Goal: Task Accomplishment & Management: Use online tool/utility

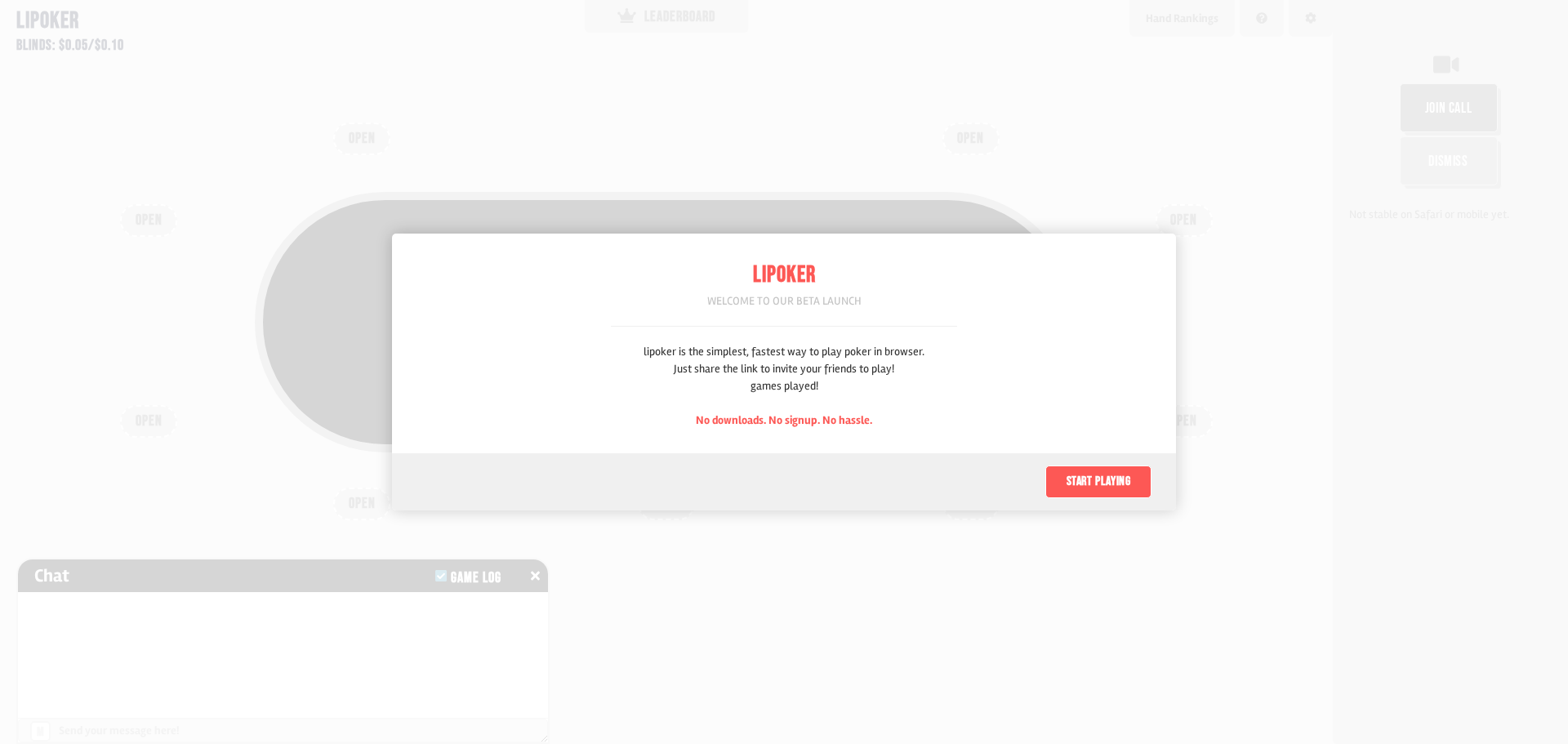
scroll to position [82, 0]
click at [1098, 484] on button "Start playing" at bounding box center [1098, 482] width 107 height 33
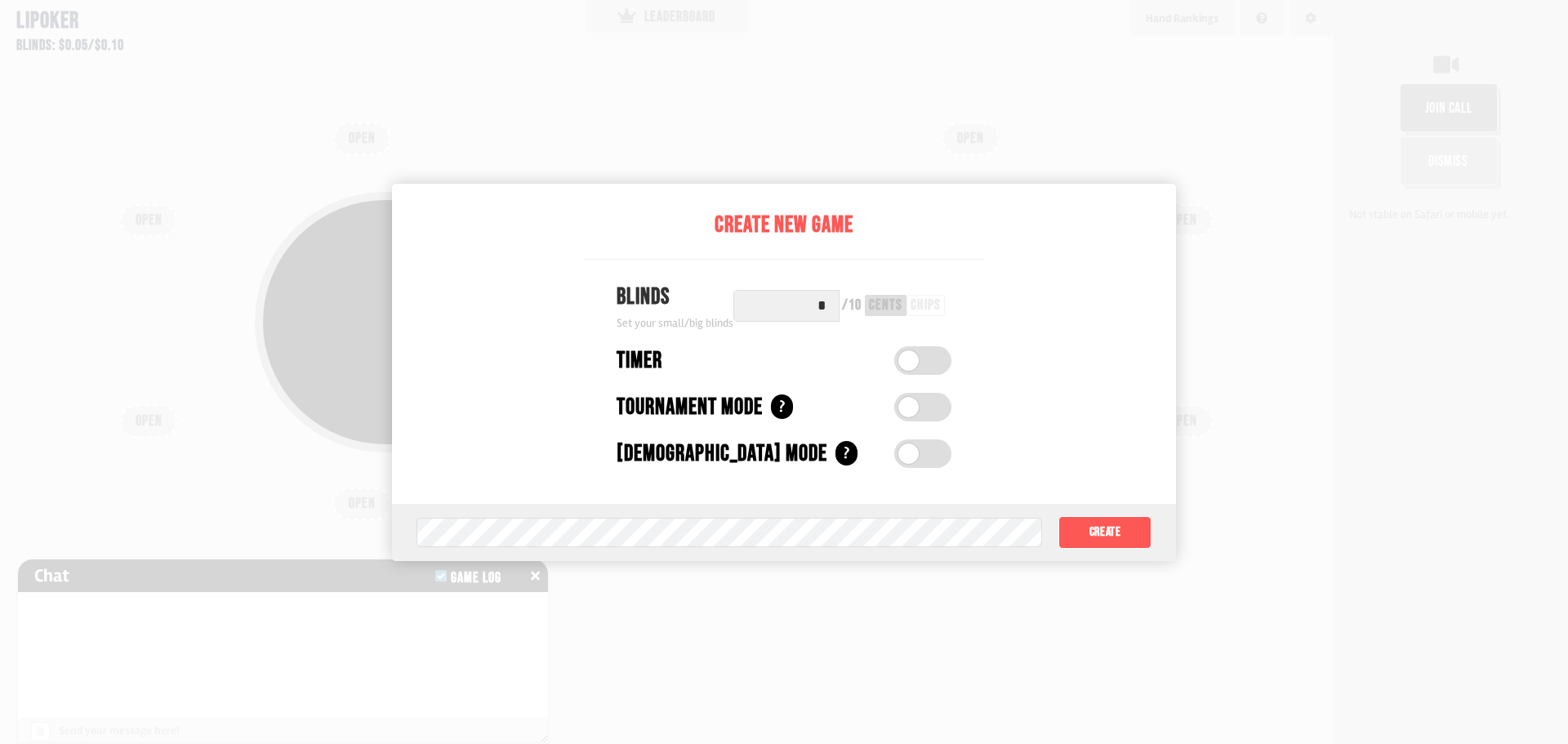
drag, startPoint x: 789, startPoint y: 303, endPoint x: 916, endPoint y: 313, distance: 127.4
click at [916, 313] on div "* / 10 cents chips" at bounding box center [843, 305] width 219 height 32
type input "*"
click at [921, 310] on div "chips" at bounding box center [922, 305] width 30 height 15
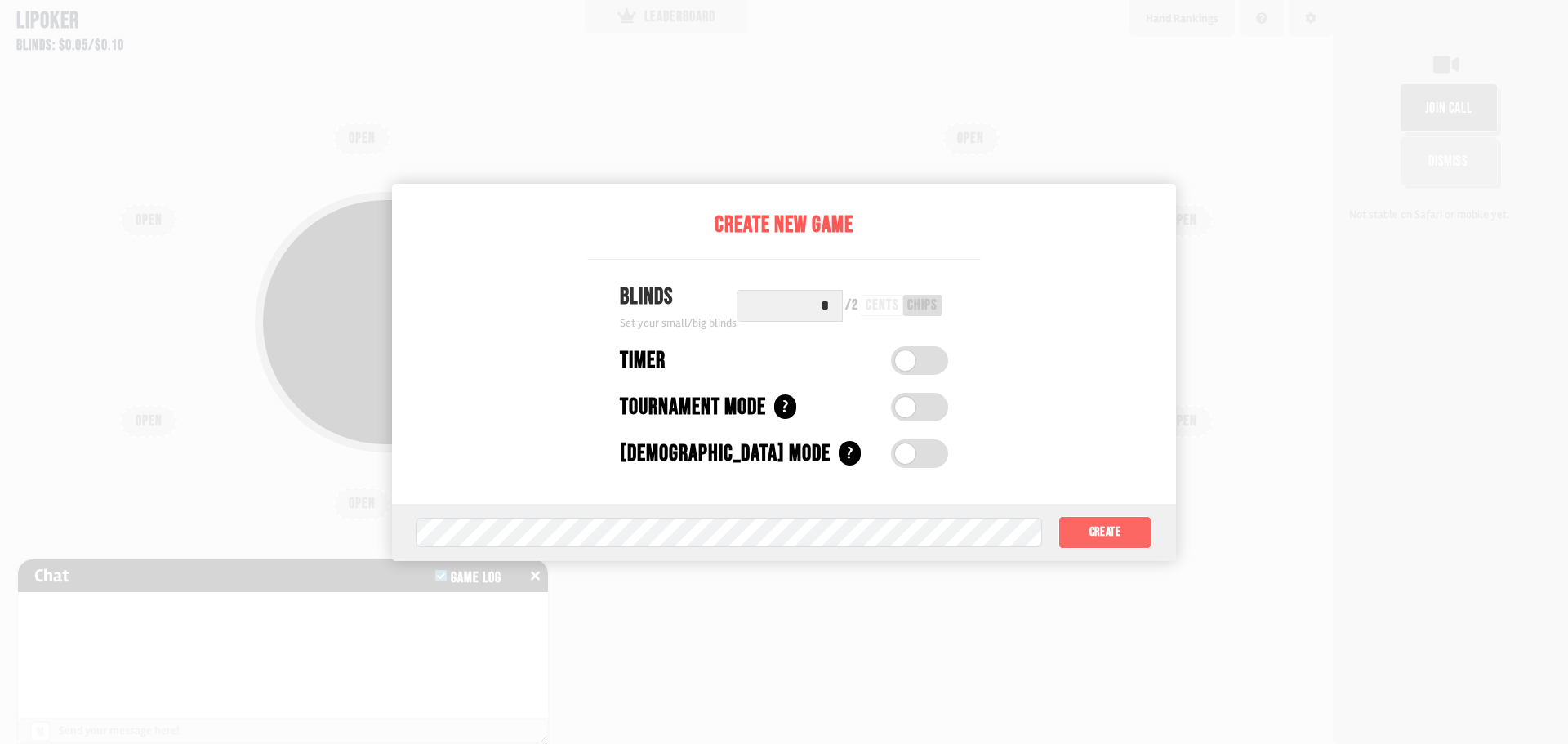
click at [1105, 535] on button "Create" at bounding box center [1105, 533] width 93 height 33
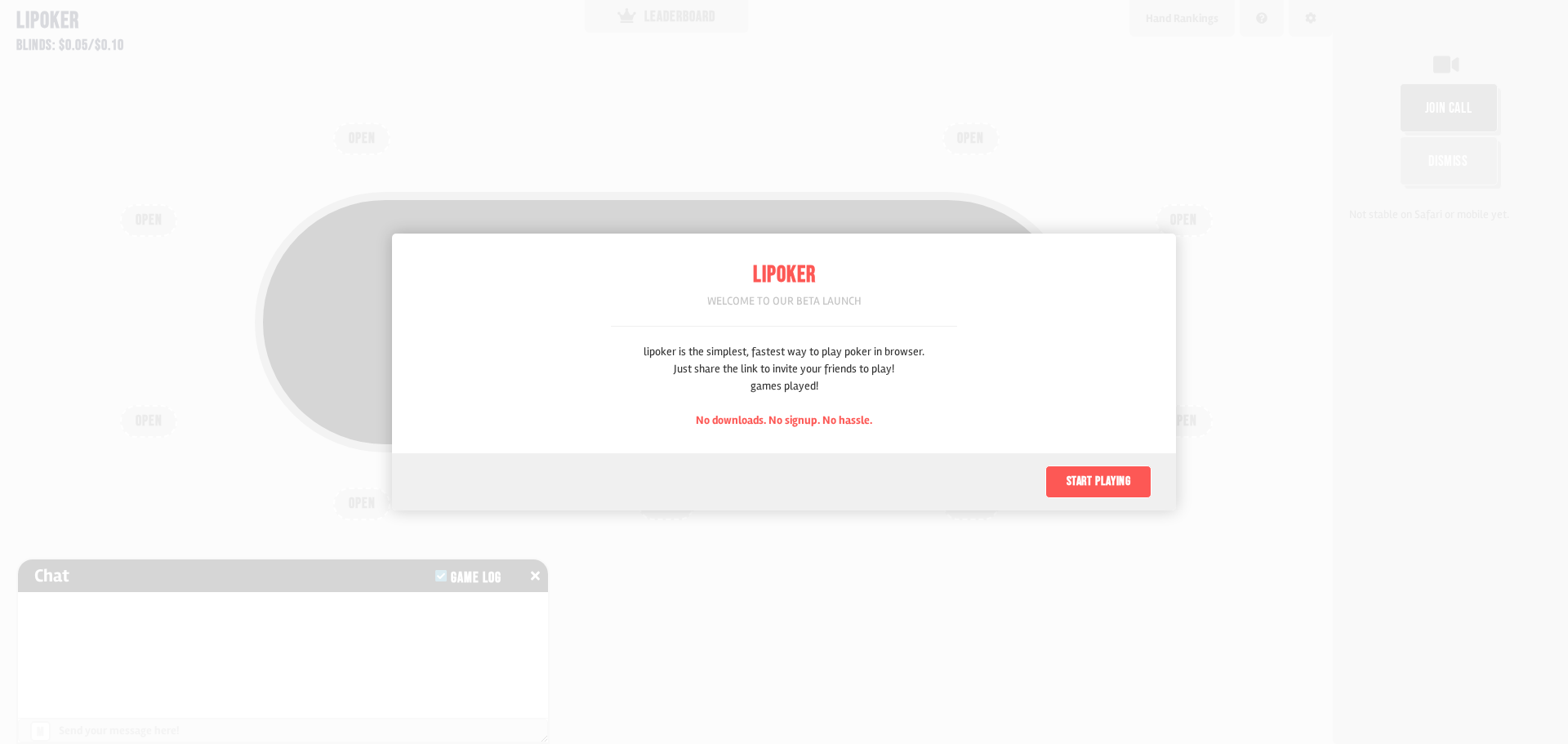
scroll to position [82, 0]
click at [1106, 474] on button "Start playing" at bounding box center [1098, 482] width 107 height 33
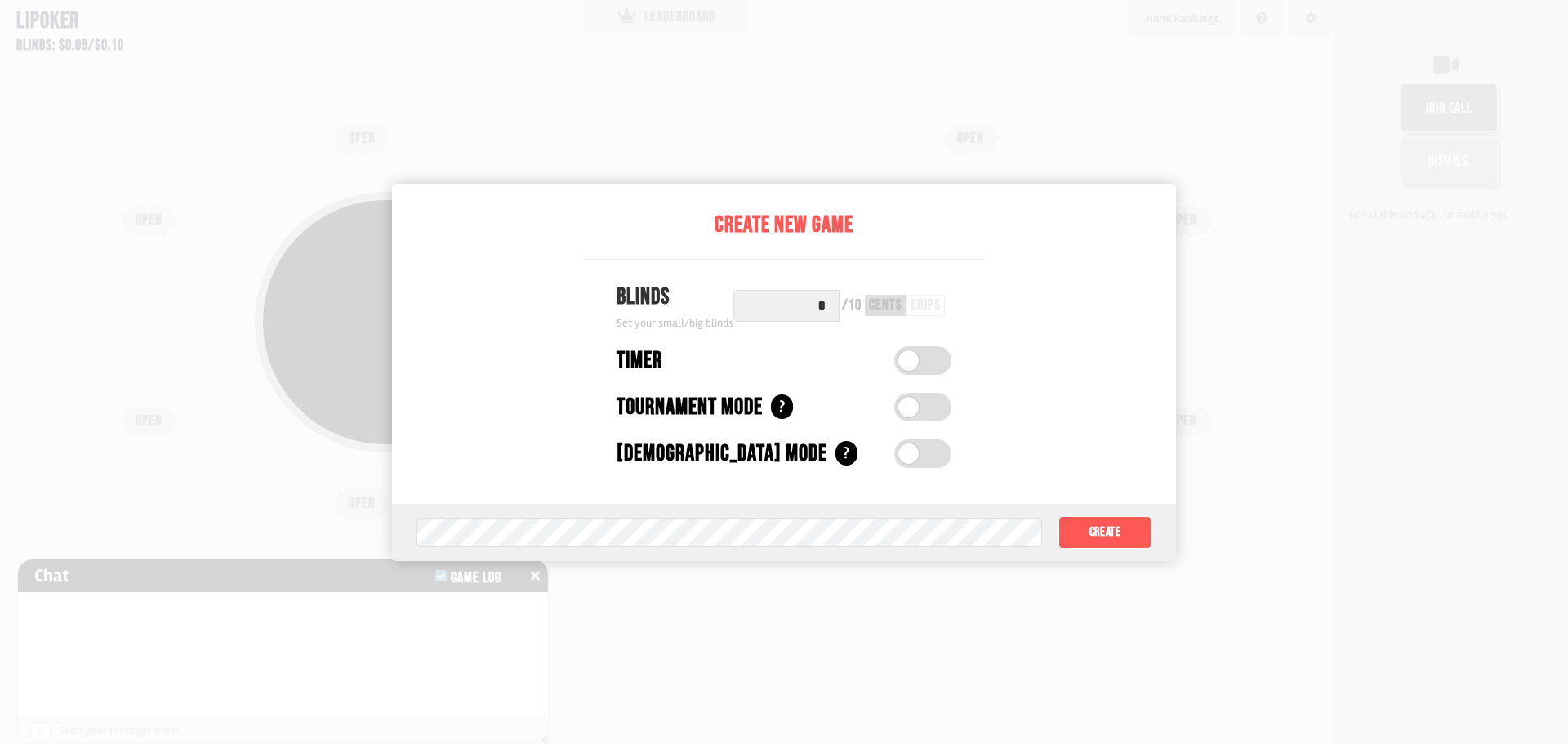
drag, startPoint x: 815, startPoint y: 311, endPoint x: 834, endPoint y: 306, distance: 19.6
click at [834, 306] on input "*" at bounding box center [787, 305] width 107 height 32
type input "*"
click at [926, 303] on div "chips" at bounding box center [922, 305] width 30 height 15
click at [1099, 528] on button "Create" at bounding box center [1105, 533] width 93 height 33
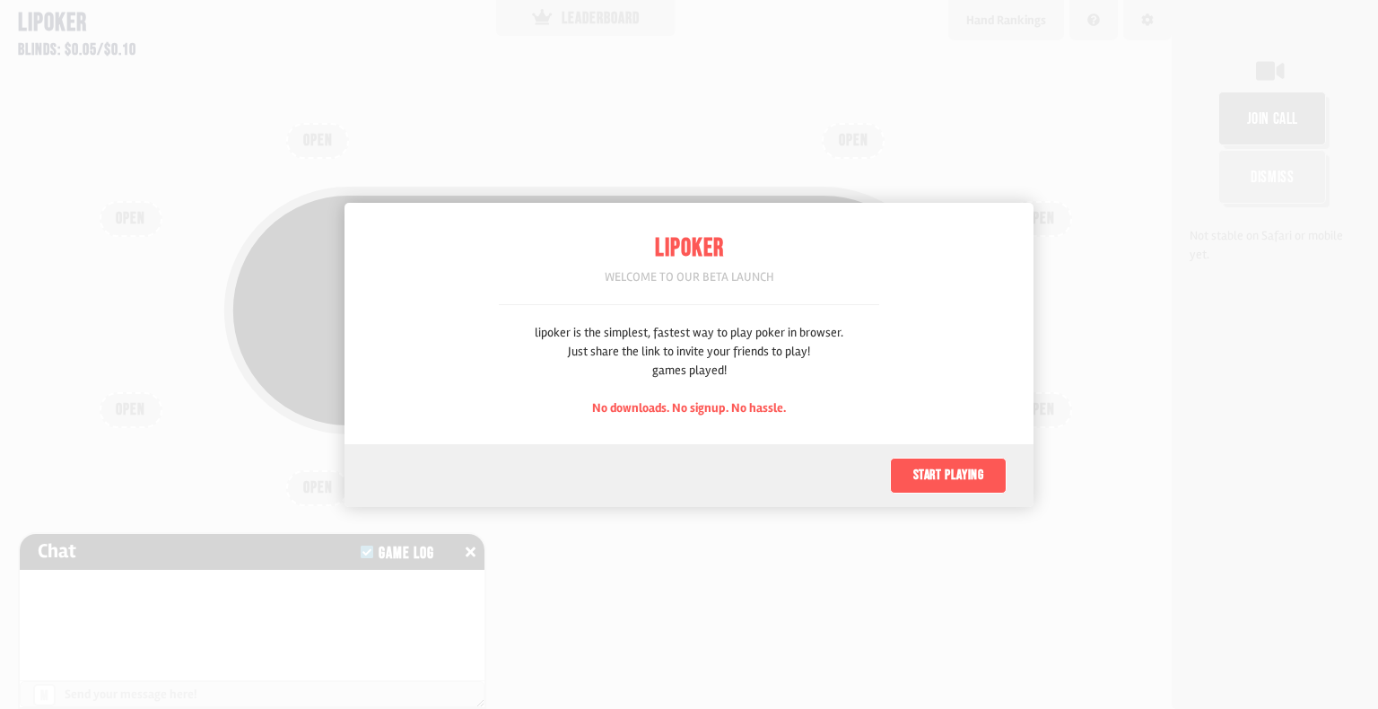
scroll to position [90, 0]
click at [971, 474] on button "Start playing" at bounding box center [948, 475] width 117 height 36
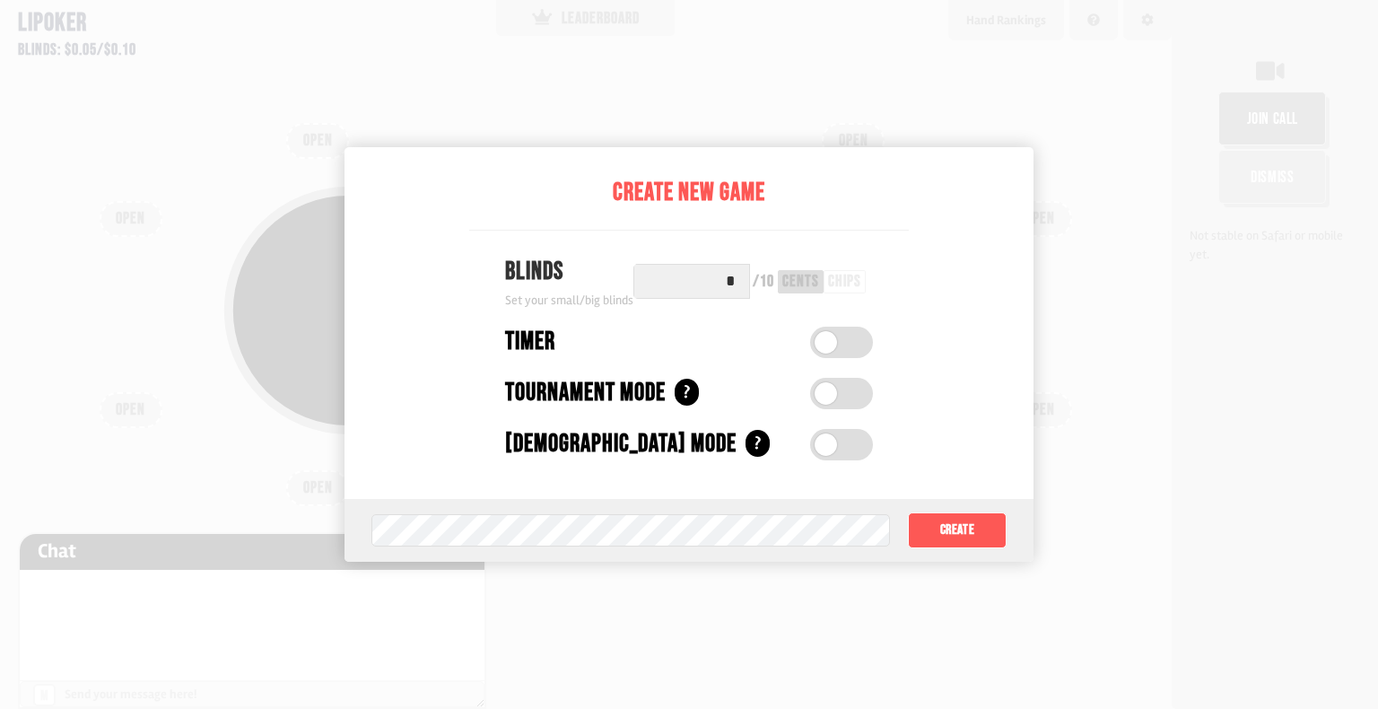
drag, startPoint x: 691, startPoint y: 274, endPoint x: 813, endPoint y: 297, distance: 124.0
click at [813, 297] on div "* / 10 cents chips" at bounding box center [753, 281] width 240 height 35
type input "*"
click at [848, 283] on div "chips" at bounding box center [840, 282] width 33 height 16
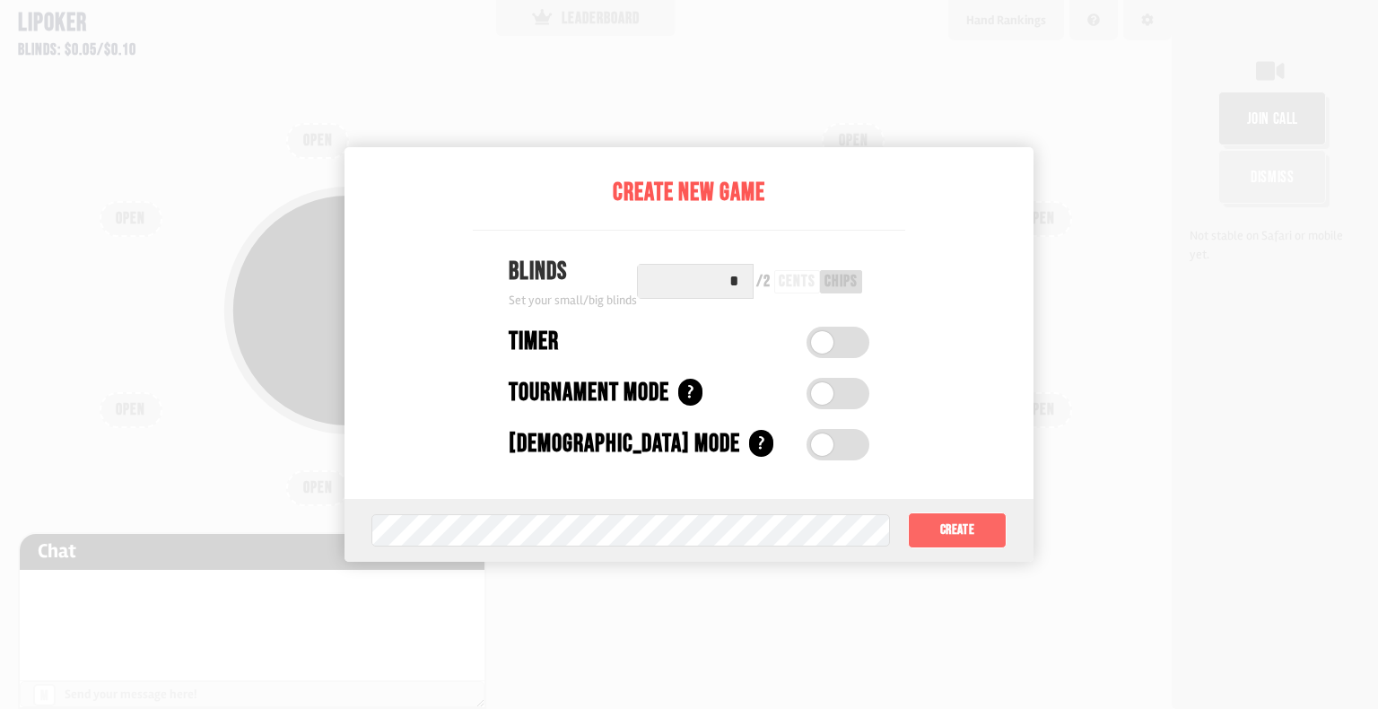
click at [958, 524] on button "Create" at bounding box center [957, 530] width 99 height 36
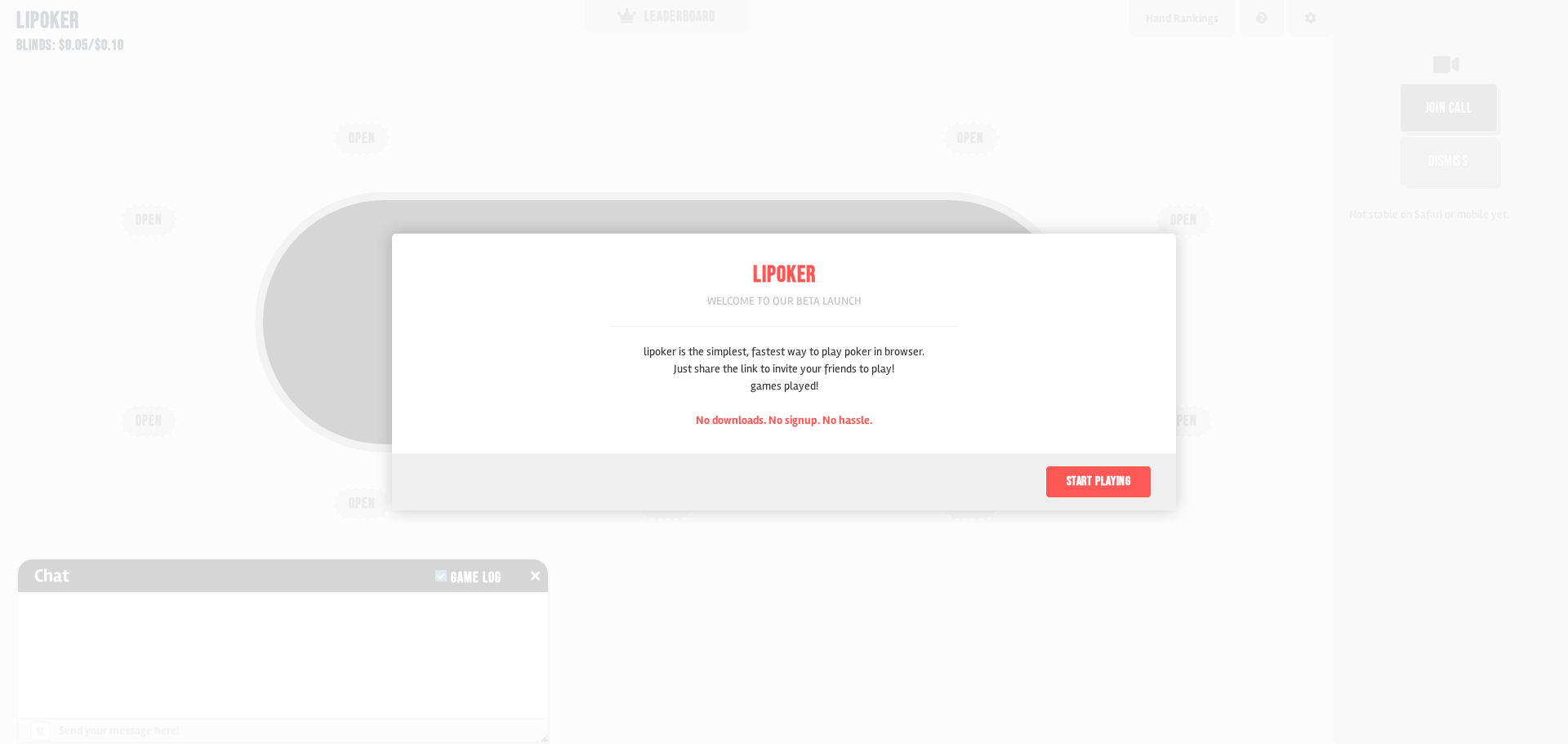
scroll to position [82, 0]
click at [1082, 475] on button "Start playing" at bounding box center [1098, 482] width 107 height 33
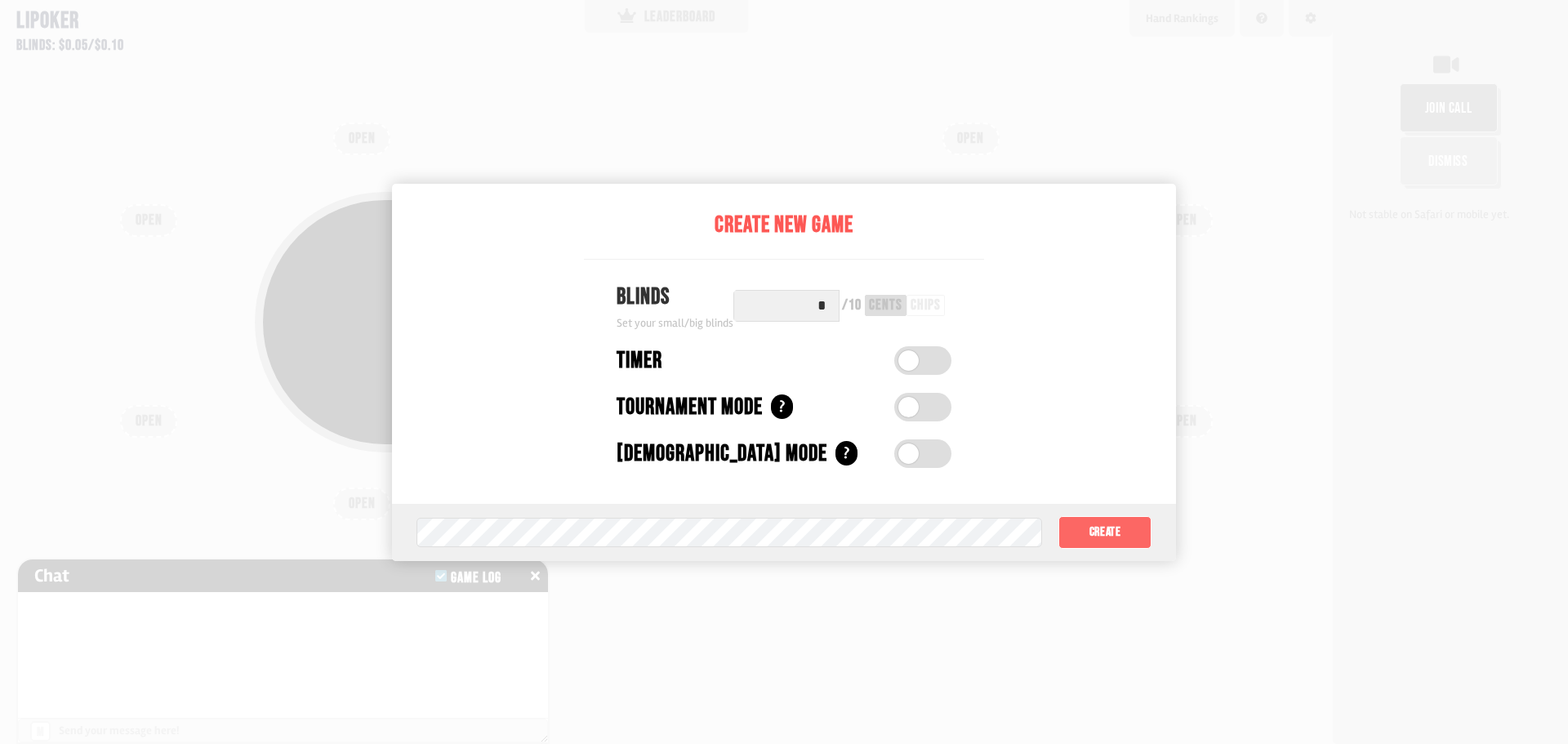
click at [1114, 531] on button "Create" at bounding box center [1105, 533] width 93 height 33
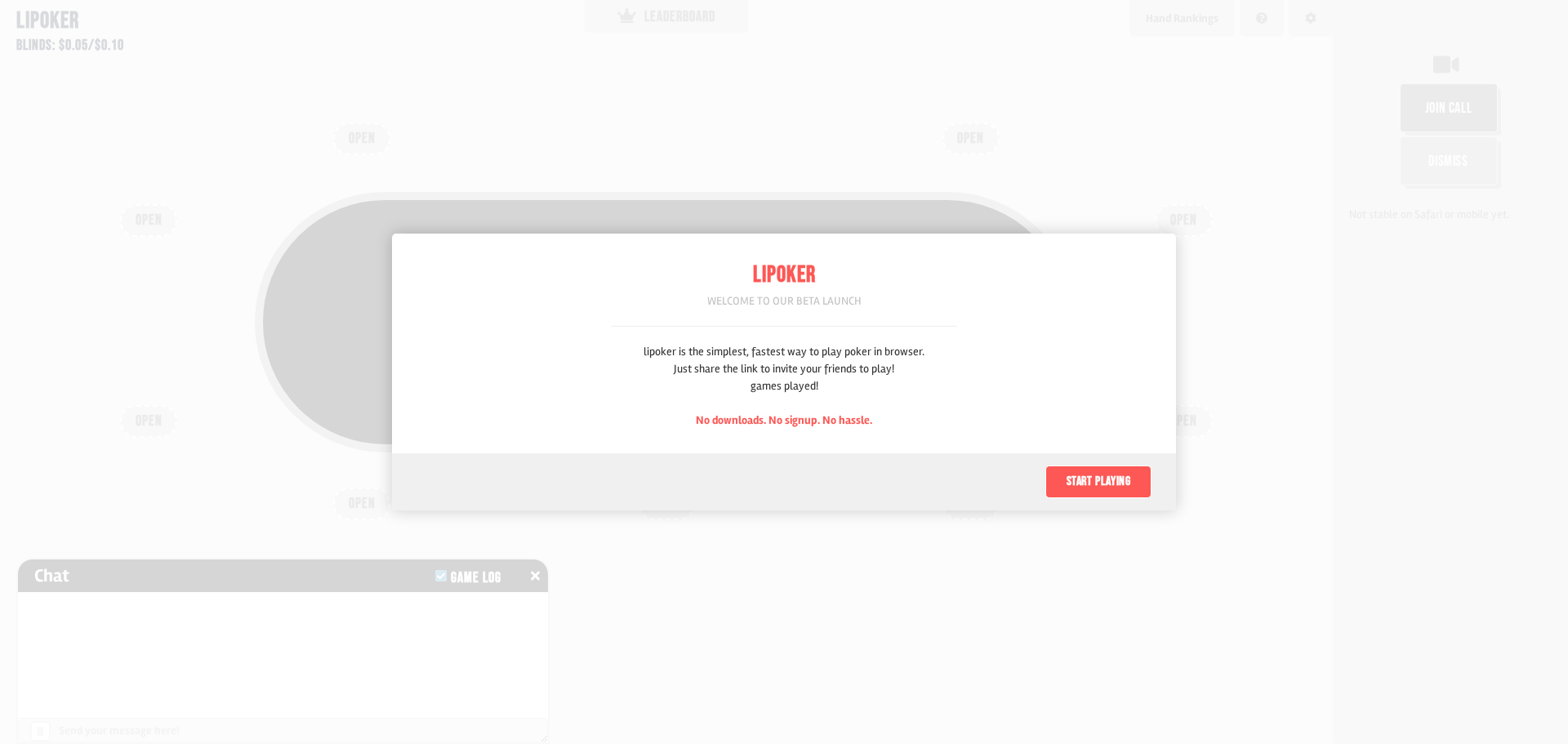
scroll to position [82, 0]
click at [1096, 481] on button "Start playing" at bounding box center [1098, 482] width 107 height 33
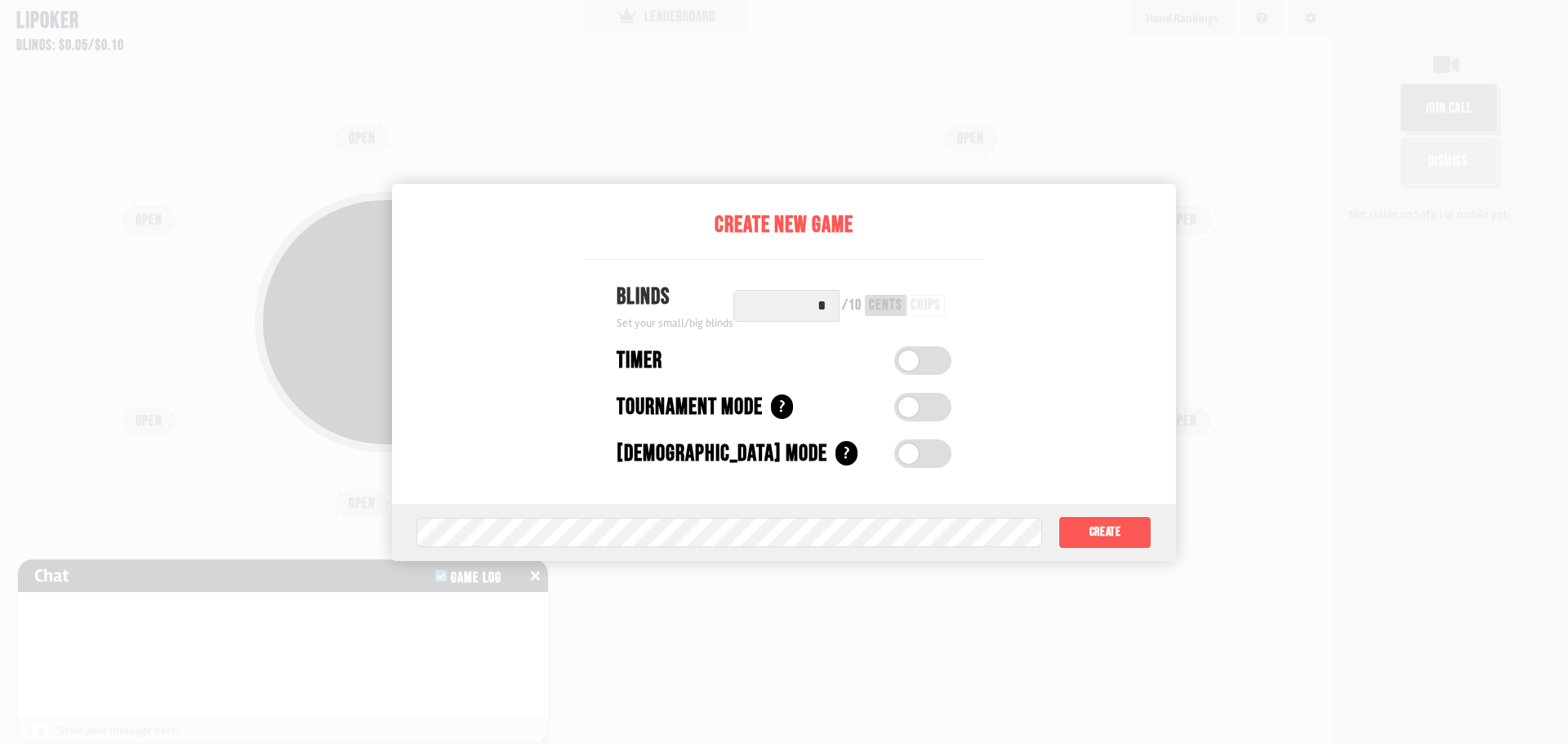
drag, startPoint x: 810, startPoint y: 308, endPoint x: 837, endPoint y: 303, distance: 27.5
click at [837, 303] on input "*" at bounding box center [787, 305] width 107 height 32
type input "*"
click at [939, 306] on div "chips" at bounding box center [922, 305] width 38 height 21
click at [1106, 532] on button "Create" at bounding box center [1105, 533] width 93 height 33
